Goal: Find contact information: Find contact information

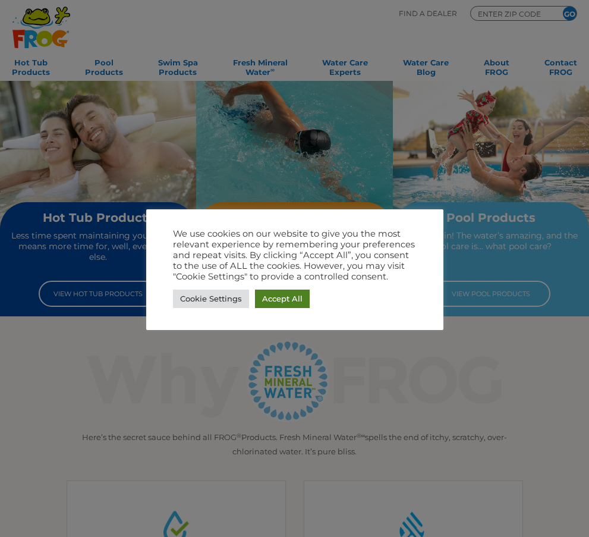
click at [292, 300] on link "Accept All" at bounding box center [282, 298] width 55 height 18
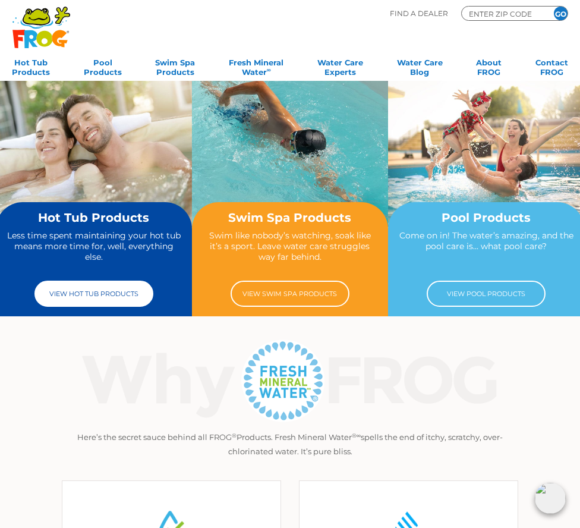
click at [70, 305] on link "View Hot Tub Products" at bounding box center [93, 293] width 119 height 26
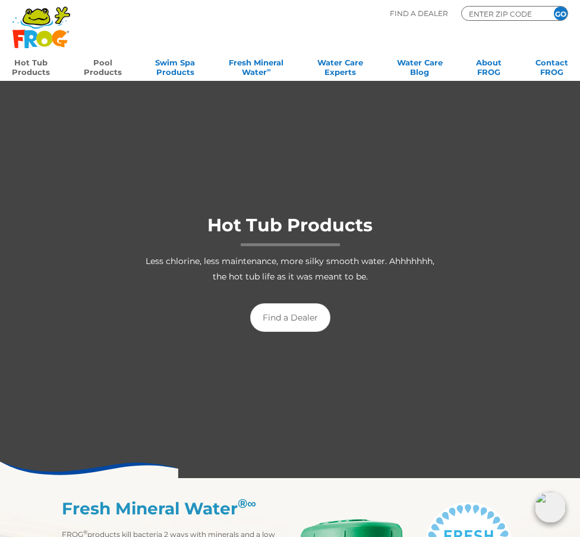
click at [92, 75] on link "Pool Products" at bounding box center [103, 66] width 38 height 24
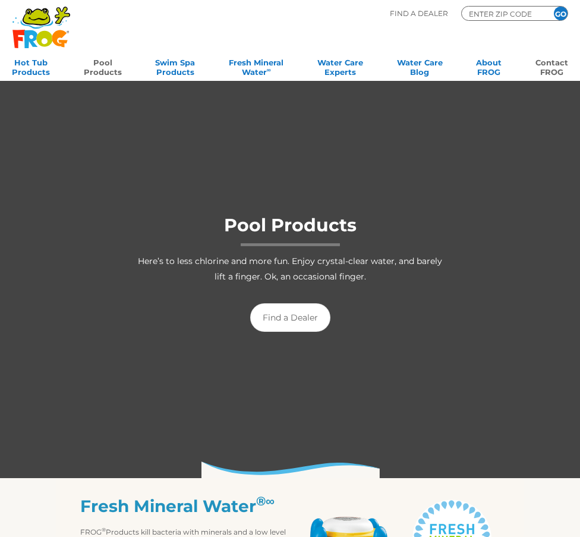
click at [543, 68] on link "Contact FROG" at bounding box center [551, 66] width 33 height 24
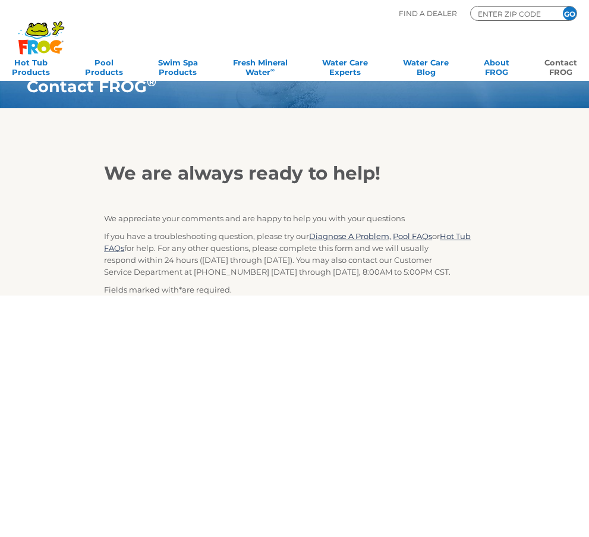
click at [475, 68] on ul "Hot Tub Products All Hot Tub Products All Hot Tub Products FROG @ease – SmartCh…" at bounding box center [294, 66] width 565 height 24
